Goal: Transaction & Acquisition: Purchase product/service

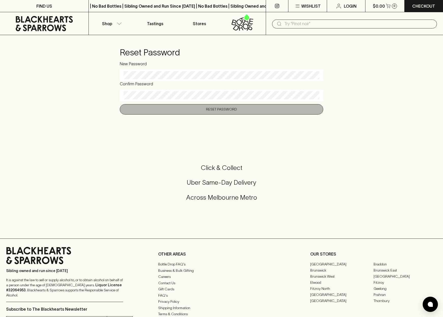
click at [218, 109] on button "Reset Password" at bounding box center [221, 109] width 203 height 10
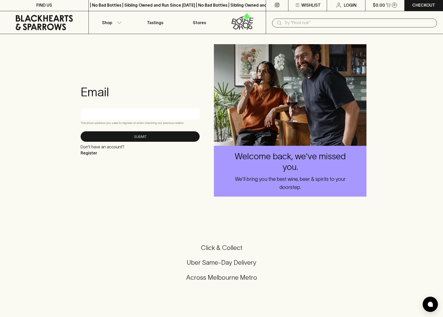
scroll to position [1, 0]
click at [349, 5] on p "Login" at bounding box center [349, 5] width 13 height 6
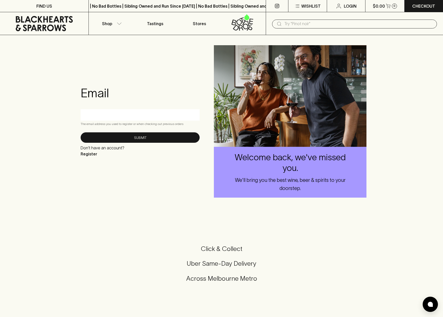
click at [98, 113] on input "text" at bounding box center [139, 115] width 111 height 8
type input "[EMAIL_ADDRESS][PERSON_NAME][DOMAIN_NAME]"
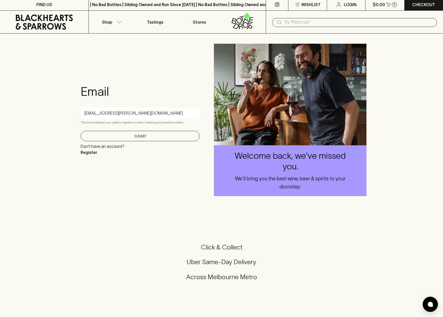
scroll to position [5, 0]
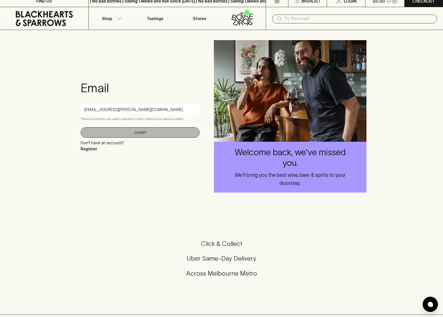
click at [134, 135] on button "Submit" at bounding box center [140, 132] width 119 height 10
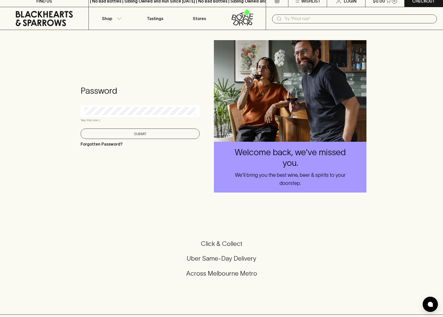
click at [146, 133] on button "Submit" at bounding box center [140, 134] width 119 height 10
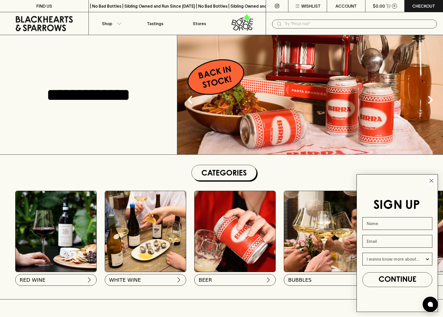
click at [431, 180] on circle "Close dialog" at bounding box center [431, 181] width 8 height 8
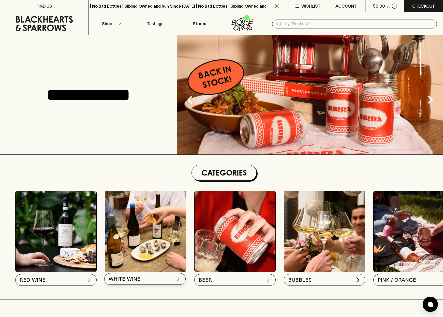
click at [132, 277] on span "WHITE WINE" at bounding box center [124, 278] width 32 height 7
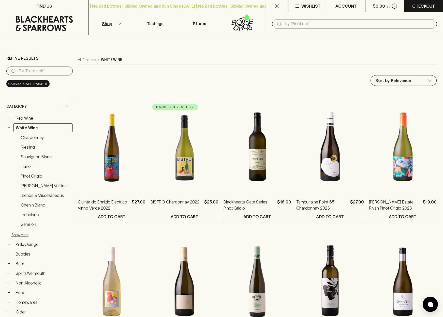
drag, startPoint x: 159, startPoint y: 268, endPoint x: 31, endPoint y: 137, distance: 183.1
click at [31, 137] on link "Chardonnay" at bounding box center [46, 137] width 54 height 9
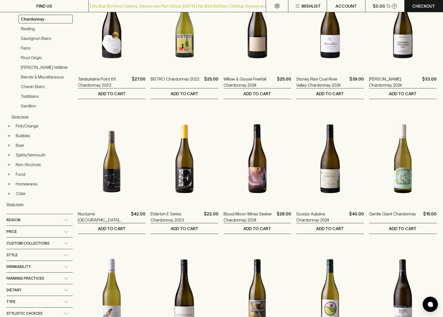
scroll to position [123, 0]
click at [66, 218] on icon at bounding box center [66, 219] width 5 height 3
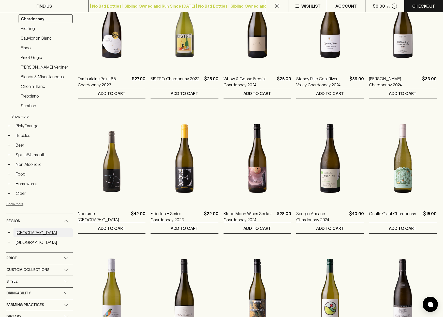
click at [26, 228] on link "[GEOGRAPHIC_DATA]" at bounding box center [42, 232] width 59 height 9
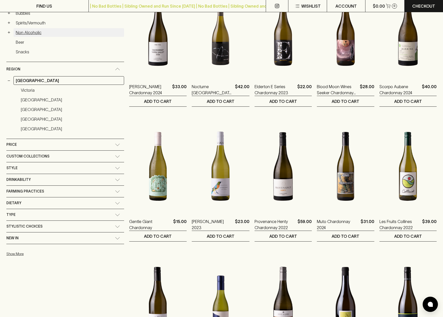
scroll to position [251, 0]
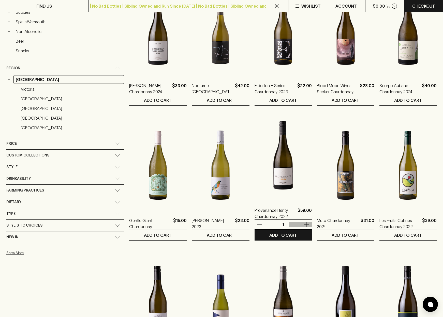
click at [304, 225] on icon "button" at bounding box center [306, 224] width 5 height 5
click at [273, 236] on p "ADD TO CART" at bounding box center [283, 235] width 28 height 6
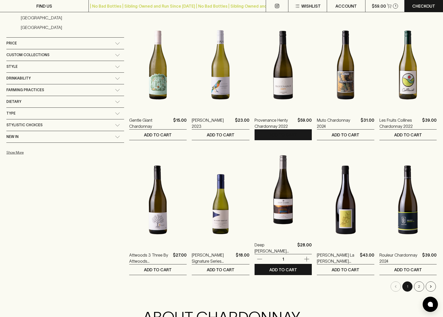
scroll to position [354, 0]
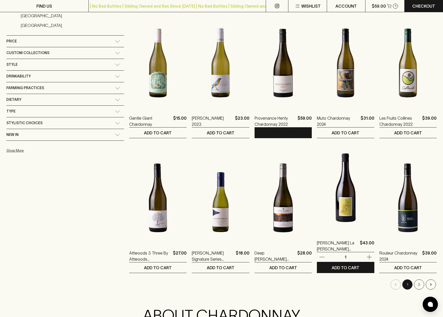
click at [366, 256] on icon "button" at bounding box center [368, 257] width 5 height 5
click at [338, 268] on p "ADD TO CART" at bounding box center [345, 268] width 28 height 6
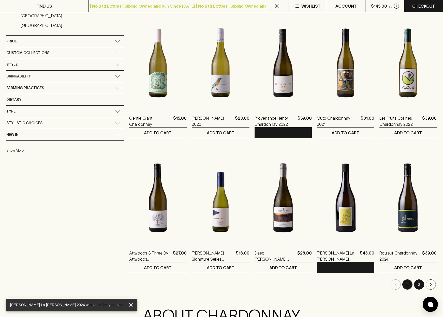
click at [420, 285] on button "2" at bounding box center [419, 284] width 10 height 10
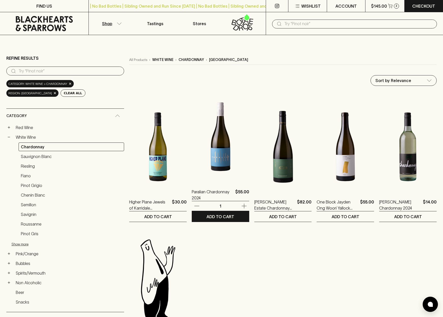
click at [241, 205] on icon "button" at bounding box center [243, 206] width 5 height 5
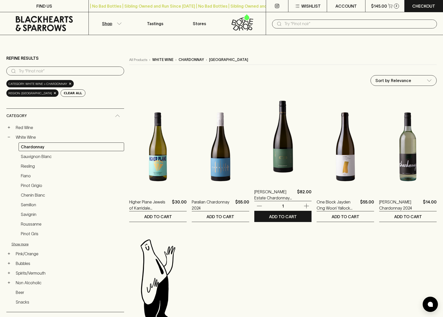
click at [303, 205] on icon "button" at bounding box center [306, 206] width 6 height 6
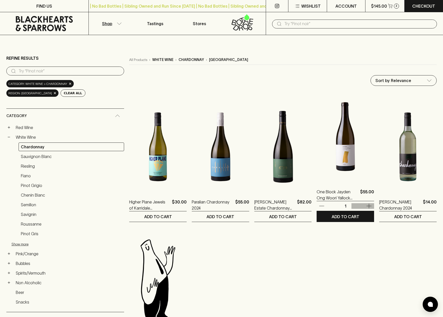
click at [367, 205] on icon "button" at bounding box center [369, 206] width 6 height 6
click at [340, 217] on p "ADD TO CART" at bounding box center [345, 217] width 28 height 6
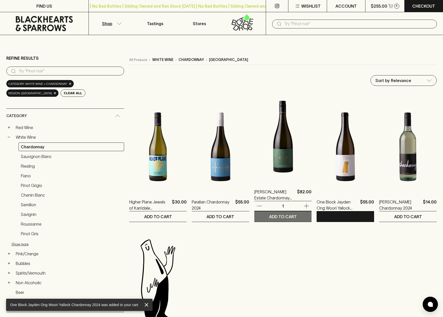
click at [271, 216] on p "ADD TO CART" at bounding box center [283, 217] width 28 height 6
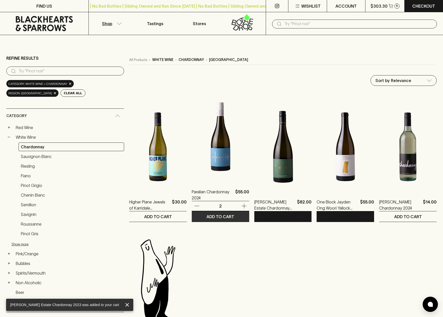
click at [210, 219] on p "ADD TO CART" at bounding box center [220, 217] width 28 height 6
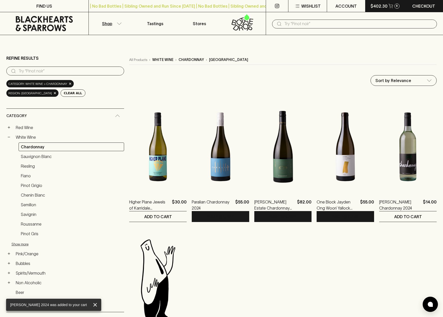
click at [396, 5] on p "8" at bounding box center [397, 6] width 2 height 3
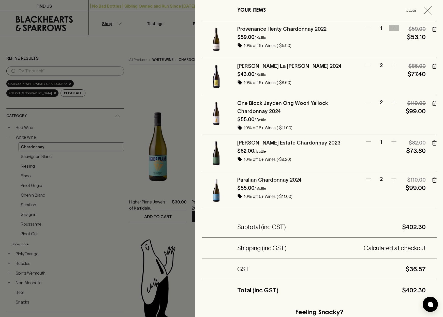
click at [394, 27] on icon "button" at bounding box center [393, 28] width 5 height 5
click at [367, 102] on icon "button" at bounding box center [368, 102] width 6 height 6
click at [367, 178] on icon "button" at bounding box center [368, 179] width 6 height 6
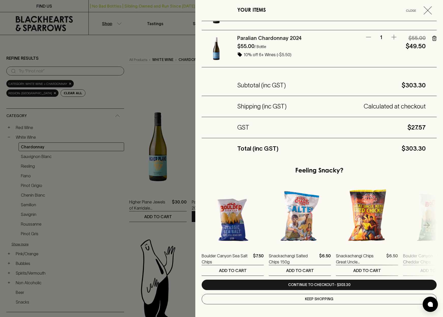
scroll to position [142, 0]
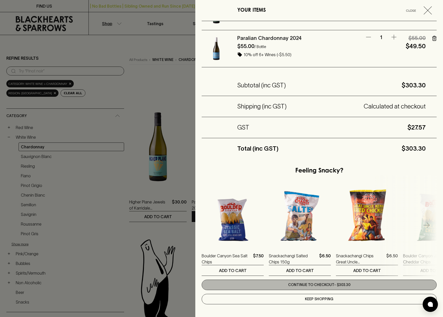
click at [318, 284] on link "Continue to checkout - $303.30" at bounding box center [318, 285] width 235 height 10
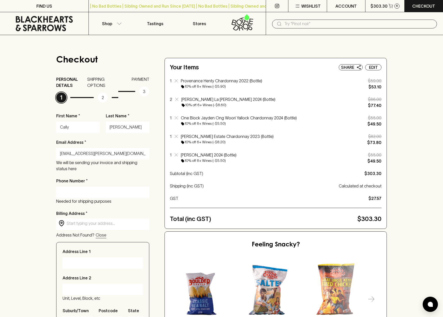
click at [59, 191] on div at bounding box center [102, 192] width 93 height 11
type input "0433858544"
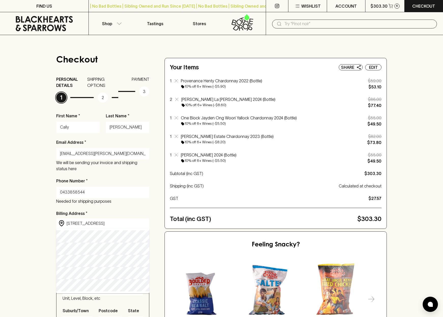
type input "[STREET_ADDRESS]"
type input "[GEOGRAPHIC_DATA]"
type input "3012"
type input "Victoria"
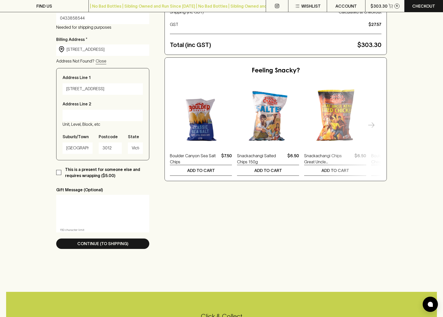
scroll to position [175, 0]
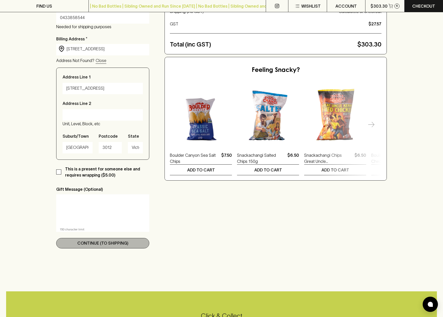
click at [101, 244] on p "Continue (To Shipping)" at bounding box center [102, 243] width 51 height 6
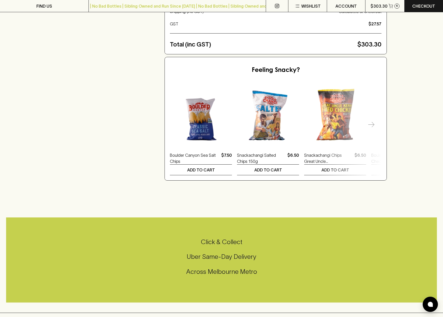
scroll to position [0, 0]
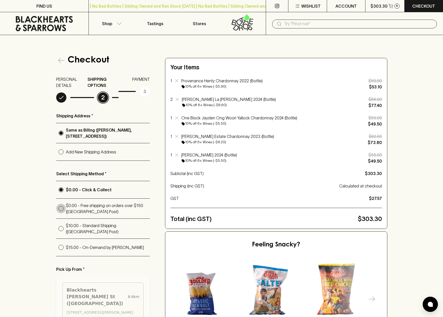
click at [60, 209] on input "$0.00 - Free shipping on orders over $150 ([GEOGRAPHIC_DATA] Post)" at bounding box center [61, 209] width 10 height 10
radio input "true"
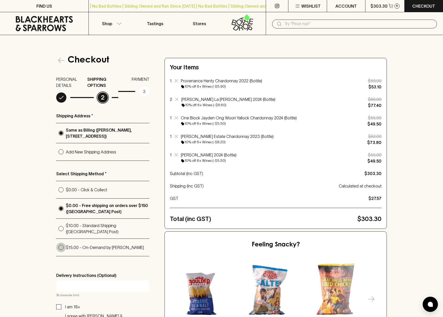
click at [61, 245] on input "$15.00 - On-Demand by [PERSON_NAME]" at bounding box center [61, 248] width 10 height 10
radio input "true"
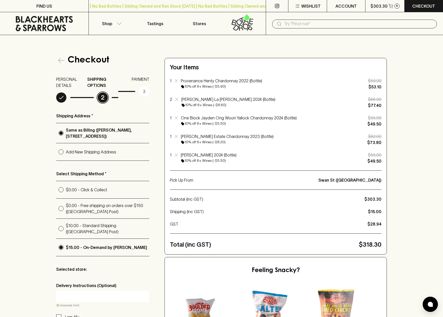
click at [61, 208] on input "$0.00 - Free shipping on orders over $150 ([GEOGRAPHIC_DATA] Post)" at bounding box center [61, 209] width 10 height 10
radio input "true"
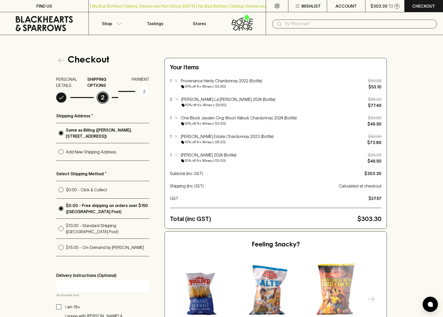
drag, startPoint x: 59, startPoint y: 284, endPoint x: 66, endPoint y: 283, distance: 6.6
click at [59, 283] on div at bounding box center [102, 285] width 93 height 11
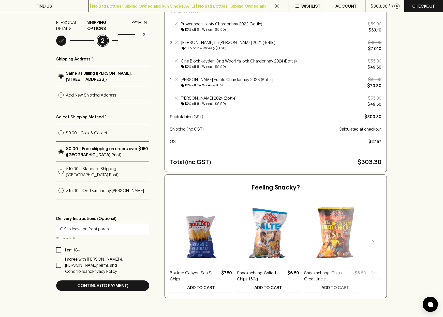
scroll to position [65, 0]
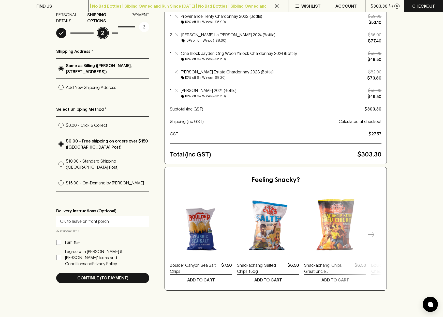
type input "OK to leave on front porch"
drag, startPoint x: 59, startPoint y: 239, endPoint x: 57, endPoint y: 252, distance: 13.1
click at [59, 240] on input "I am 18+" at bounding box center [58, 242] width 5 height 5
checkbox input "true"
drag, startPoint x: 58, startPoint y: 251, endPoint x: 60, endPoint y: 254, distance: 3.5
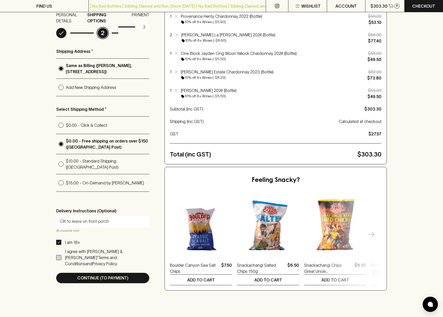
click at [58, 255] on input "I agree with [PERSON_NAME] & [PERSON_NAME]’ Terms and Conditions and Privacy Po…" at bounding box center [58, 257] width 5 height 5
checkbox input "true"
click at [102, 275] on p "Continue (To Payment)" at bounding box center [102, 278] width 51 height 6
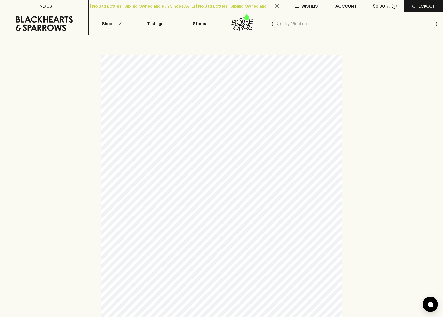
scroll to position [0, 0]
